Goal: Information Seeking & Learning: Learn about a topic

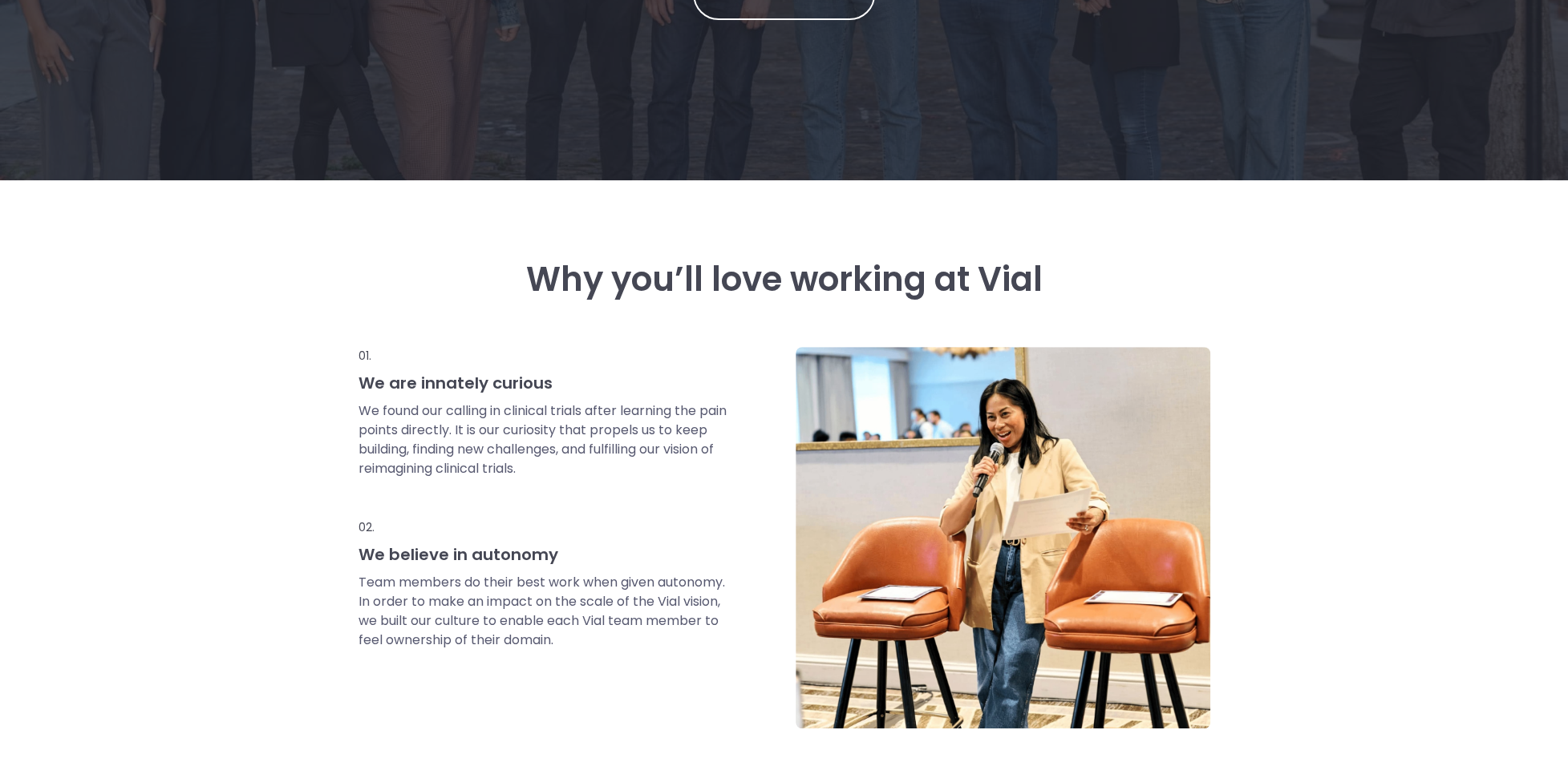
scroll to position [481, 0]
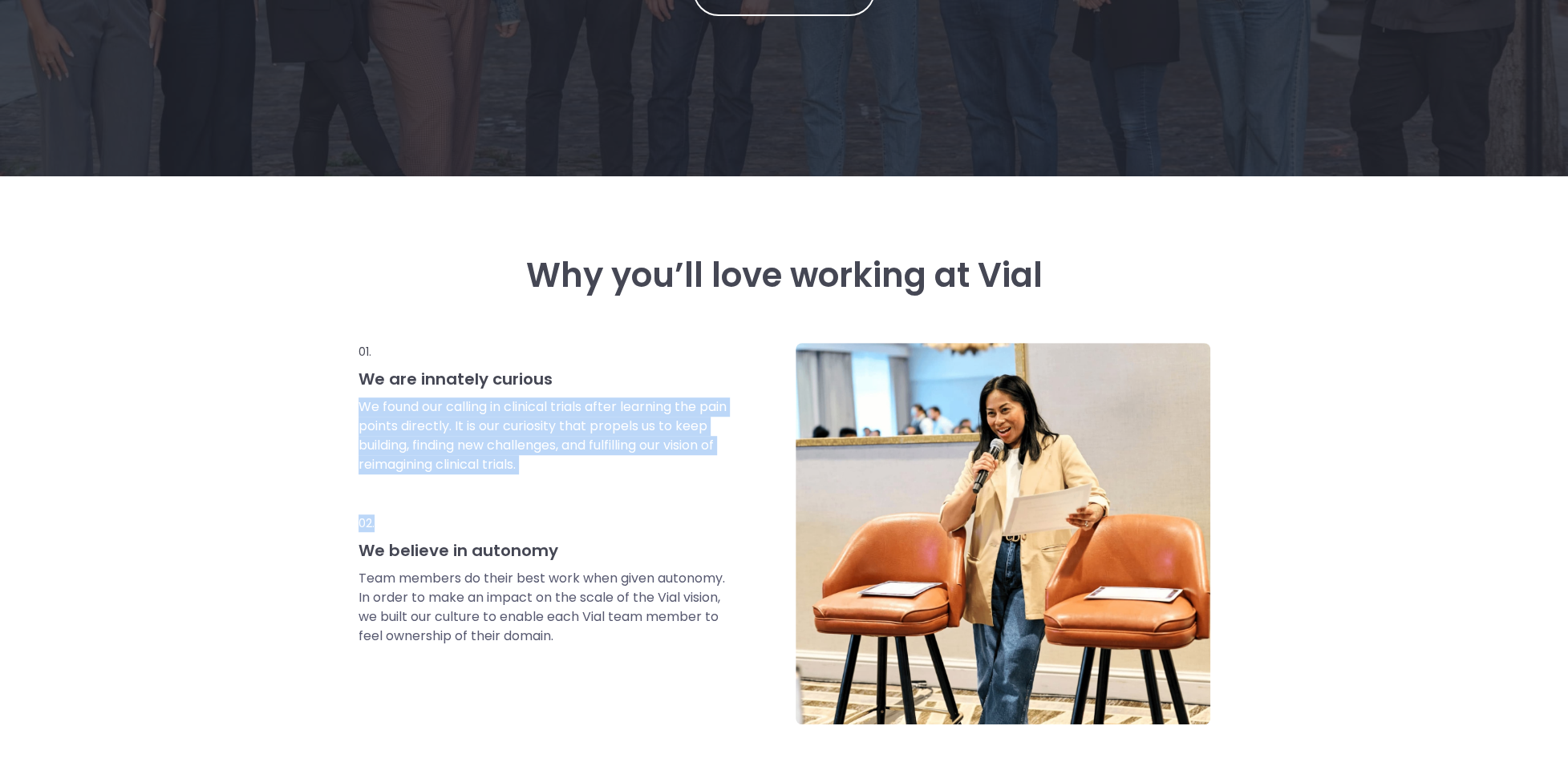
drag, startPoint x: 648, startPoint y: 378, endPoint x: 684, endPoint y: 520, distance: 146.5
click at [684, 520] on div "01. We are innately curious We found our calling in clinical trials after learn…" at bounding box center [565, 534] width 413 height 381
click at [684, 520] on p "02." at bounding box center [543, 523] width 371 height 18
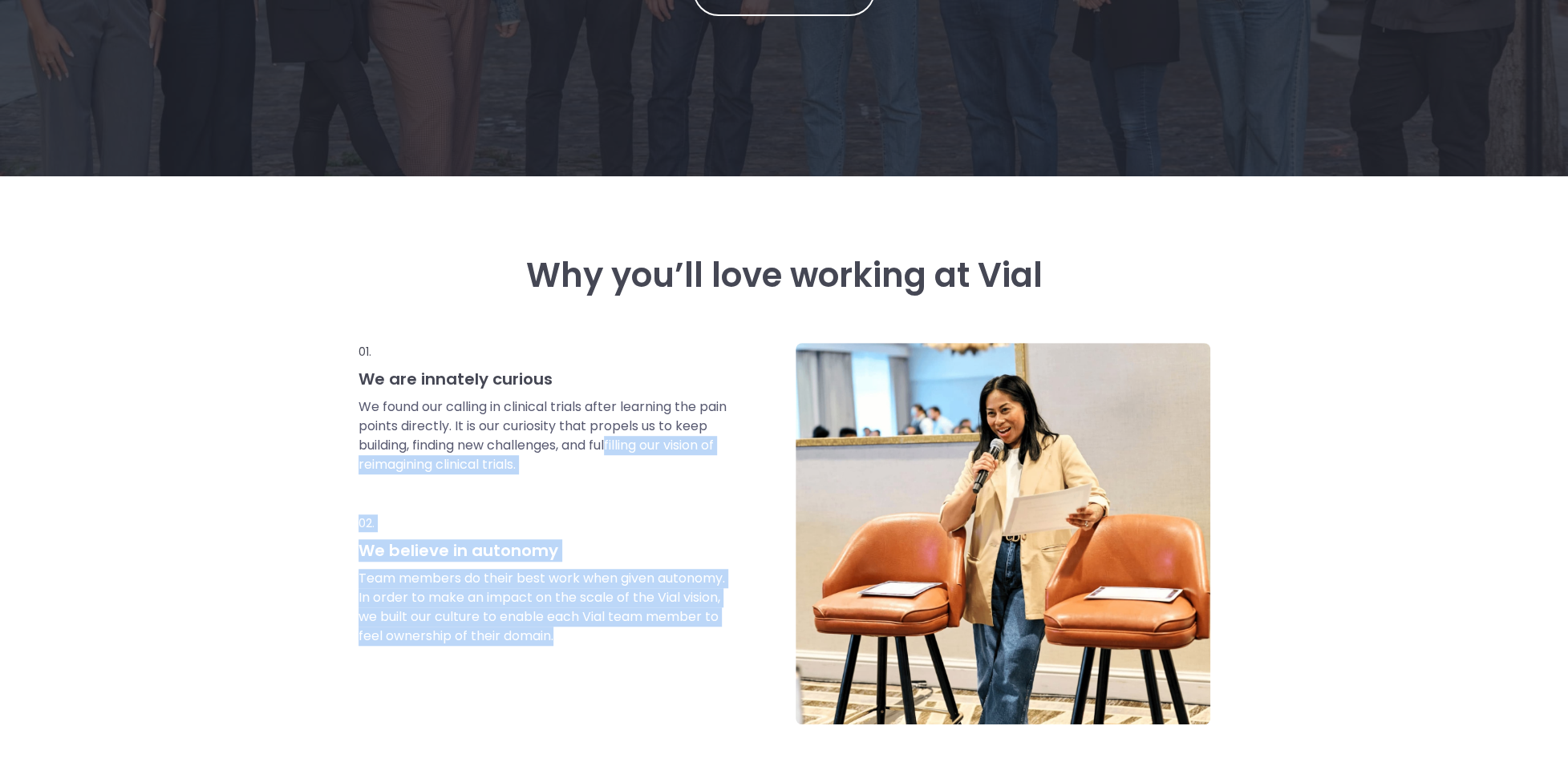
drag, startPoint x: 646, startPoint y: 626, endPoint x: 649, endPoint y: 429, distance: 197.0
click at [649, 432] on div "01. We are innately curious We found our calling in clinical trials after learn…" at bounding box center [565, 534] width 413 height 381
click at [649, 429] on p "We found our calling in clinical trials after learning the pain points directly…" at bounding box center [543, 436] width 371 height 77
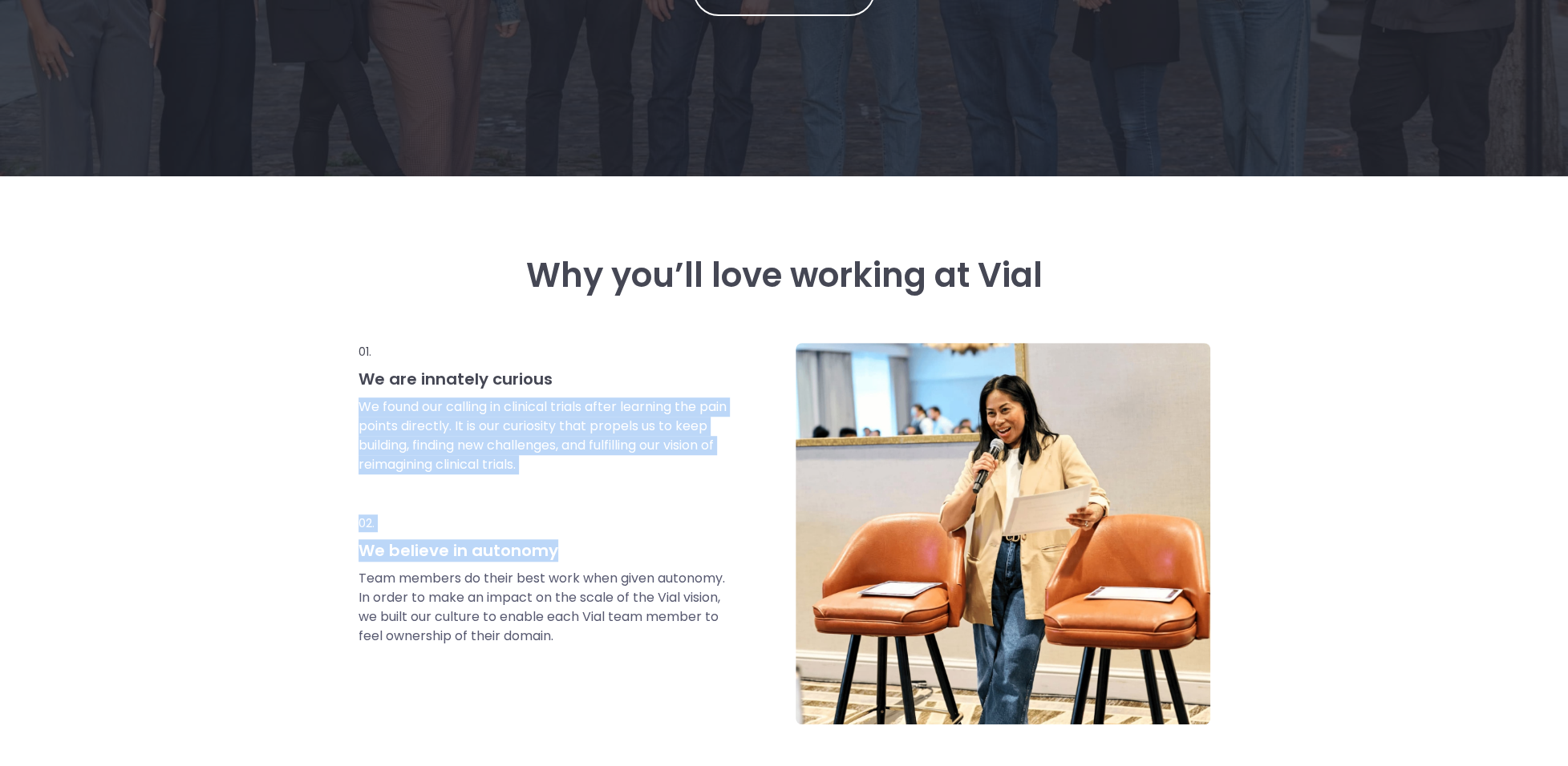
drag, startPoint x: 639, startPoint y: 369, endPoint x: 671, endPoint y: 544, distance: 177.9
click at [671, 544] on div "01. We are innately curious We found our calling in clinical trials after learn…" at bounding box center [565, 534] width 413 height 381
click at [671, 545] on h3 "We believe in autonomy" at bounding box center [543, 550] width 371 height 21
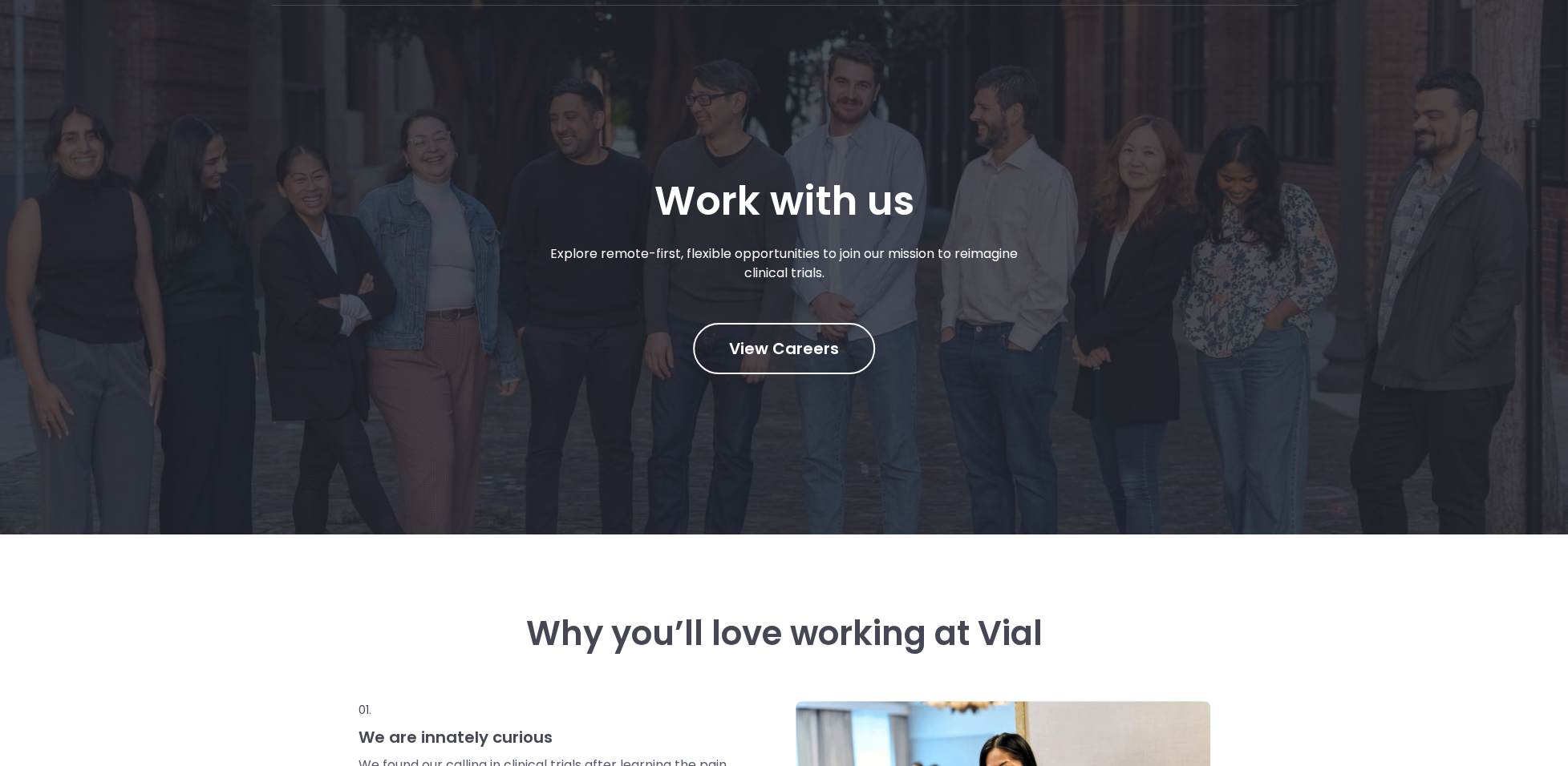
scroll to position [0, 0]
